Goal: Find specific page/section: Find specific page/section

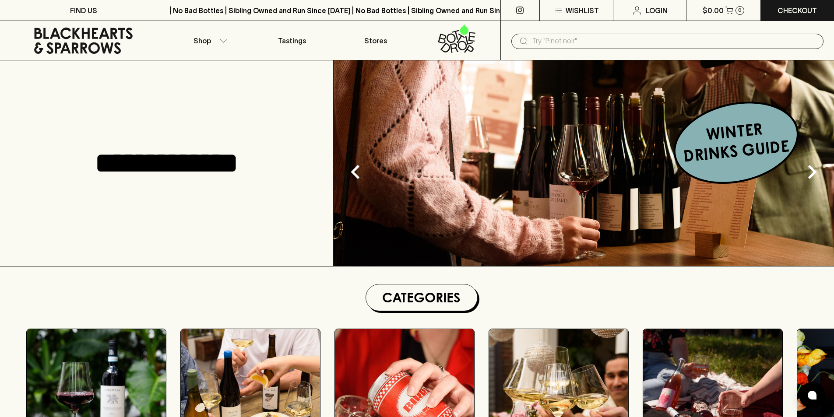
click at [374, 44] on p "Stores" at bounding box center [375, 40] width 23 height 11
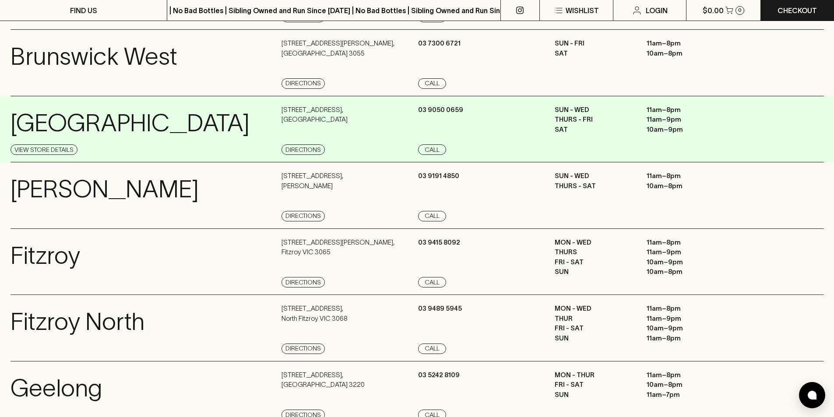
scroll to position [175, 0]
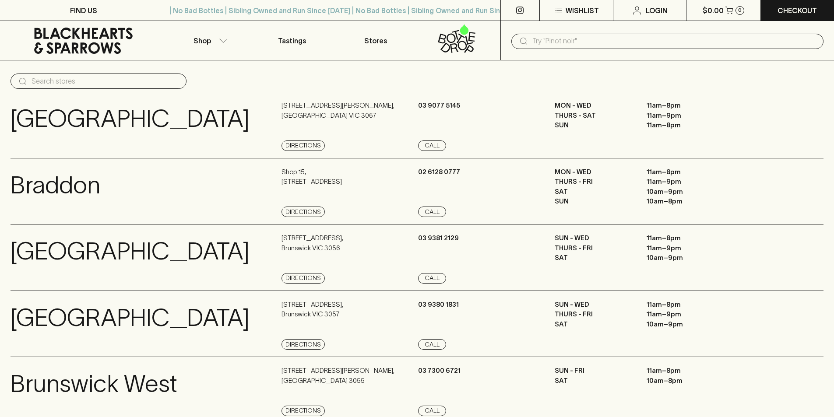
click at [572, 45] on input "text" at bounding box center [675, 41] width 284 height 14
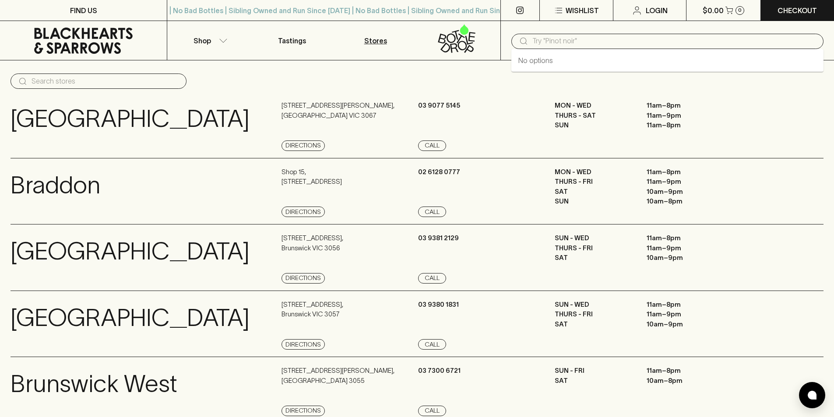
type input "y"
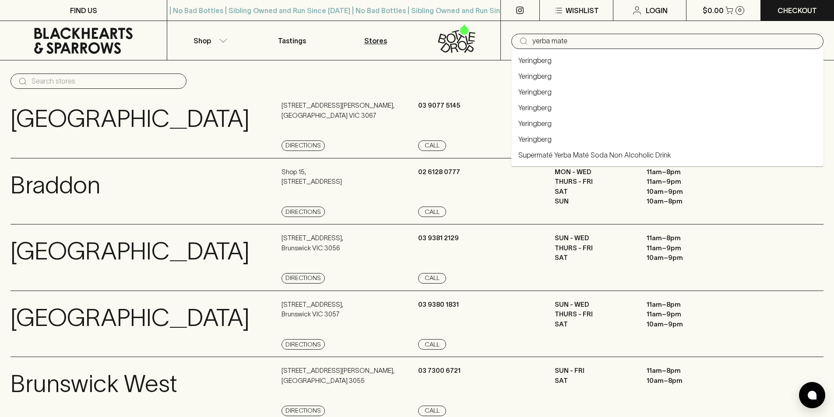
type input "yerba mate"
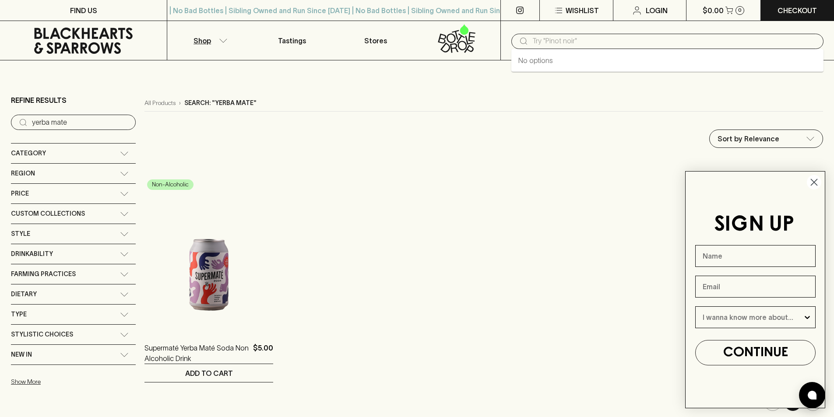
click at [571, 39] on input "text" at bounding box center [675, 41] width 284 height 14
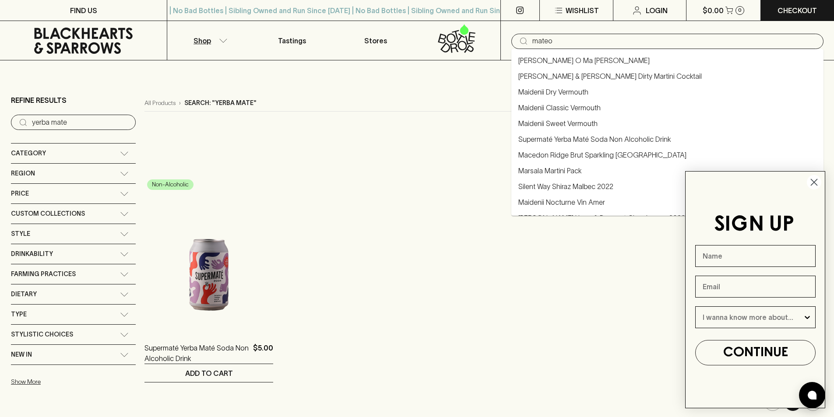
type input "mateo"
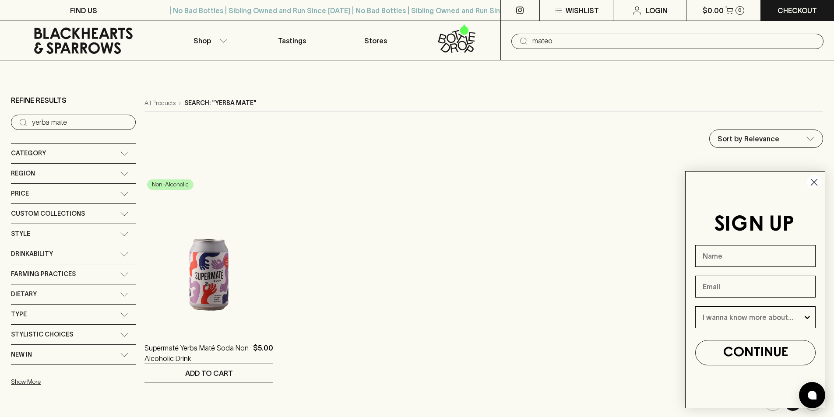
type input "mateo"
